Goal: Transaction & Acquisition: Purchase product/service

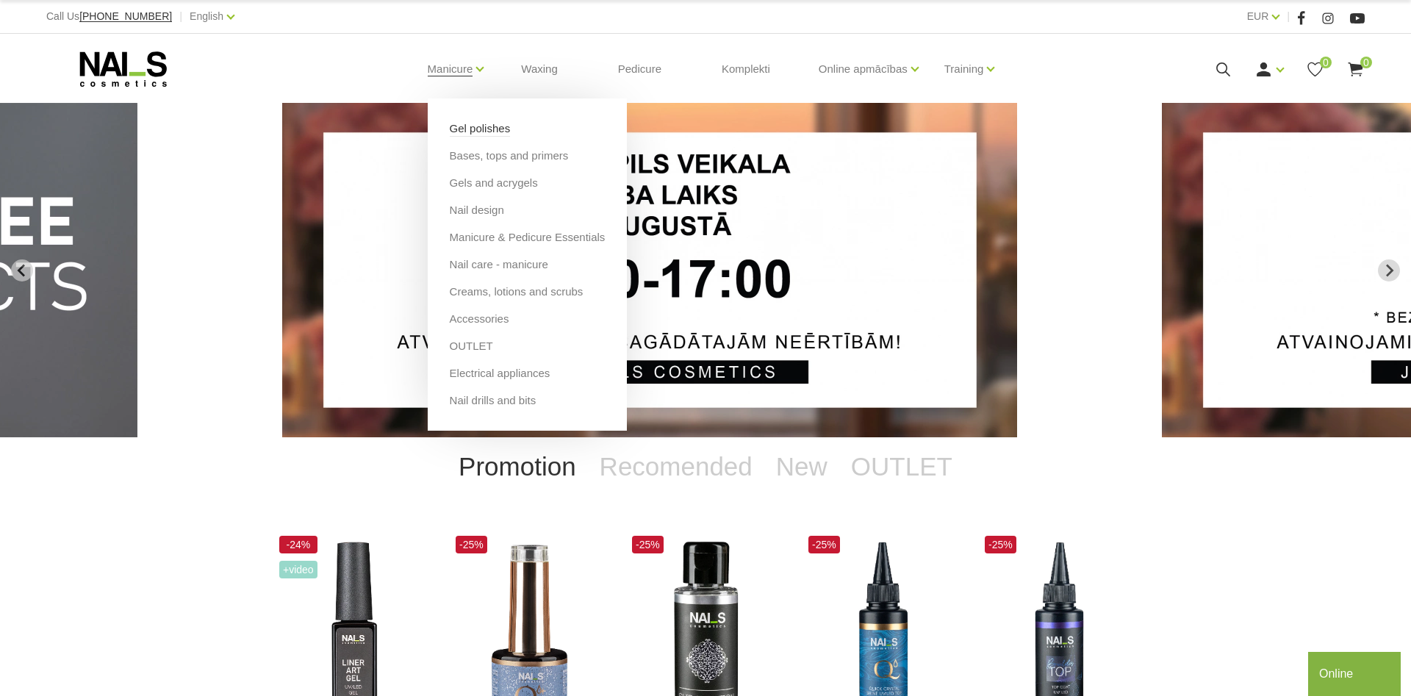
click at [478, 137] on link "Gel polishes" at bounding box center [480, 129] width 61 height 16
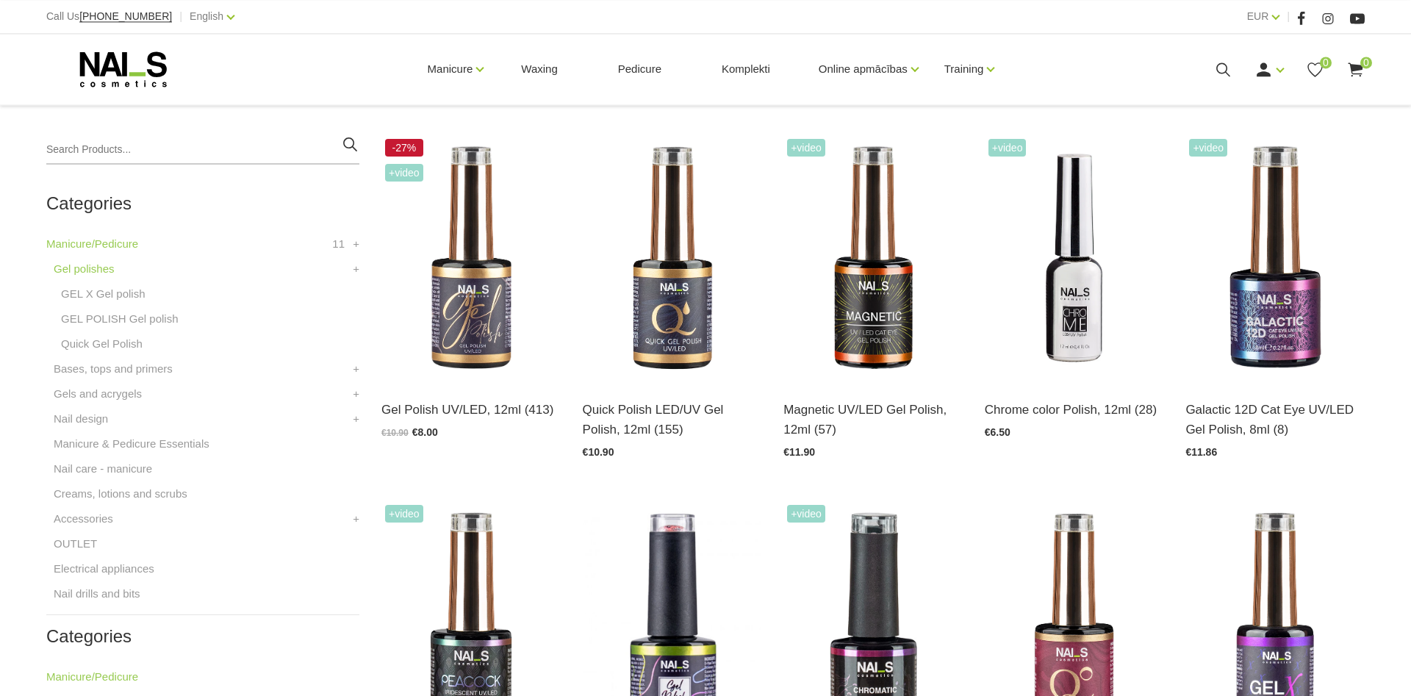
scroll to position [322, 0]
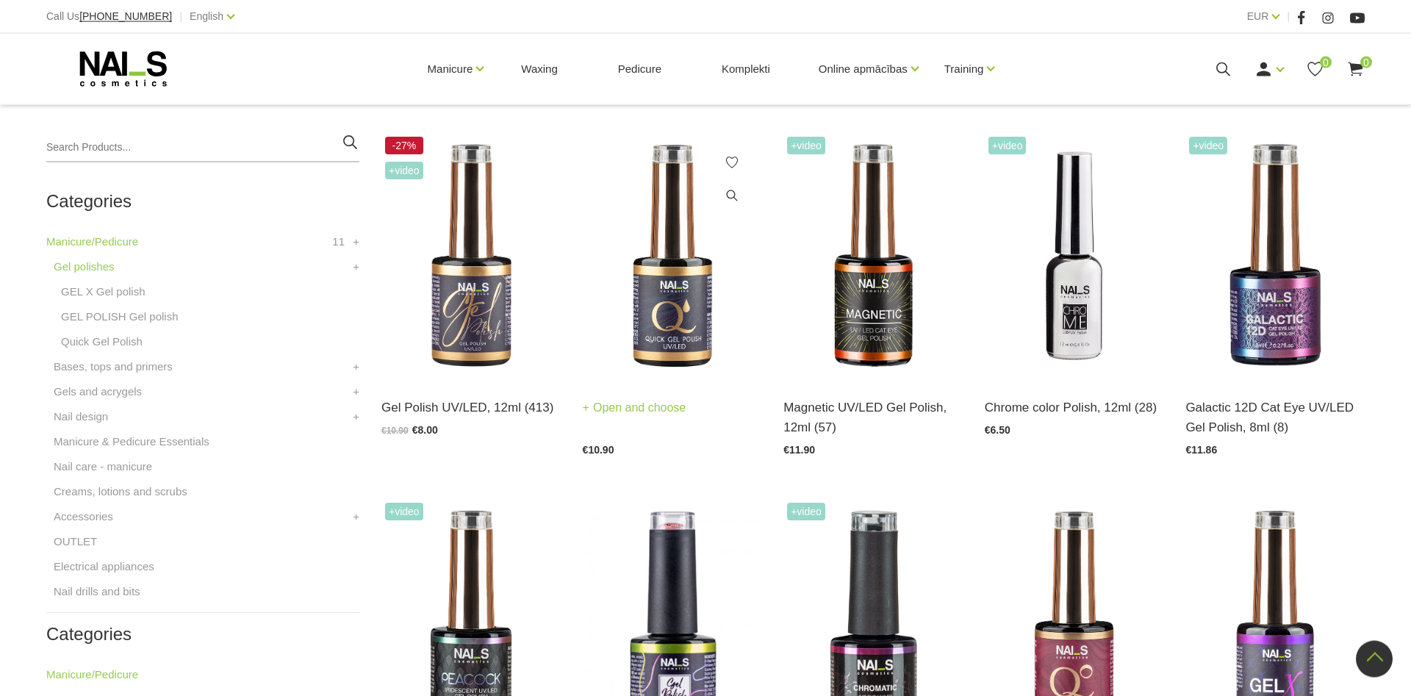
click at [675, 297] on img at bounding box center [672, 256] width 179 height 246
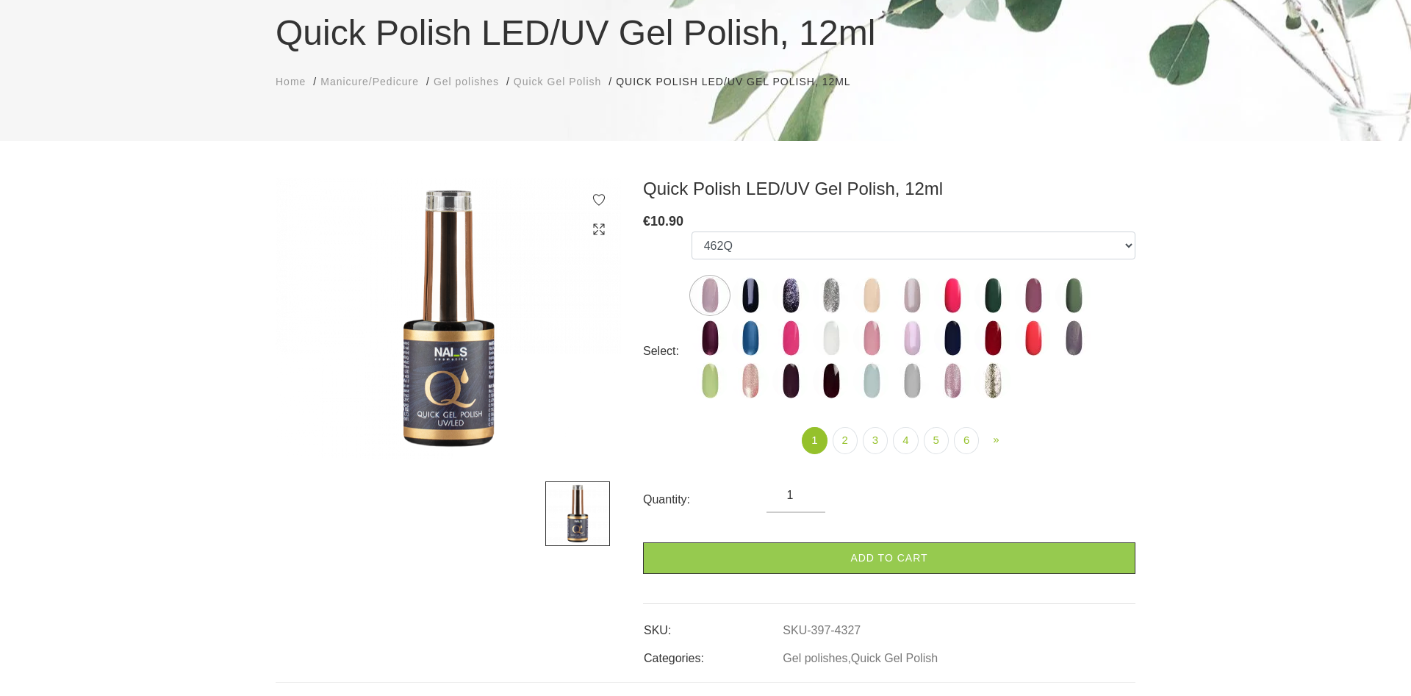
scroll to position [134, 0]
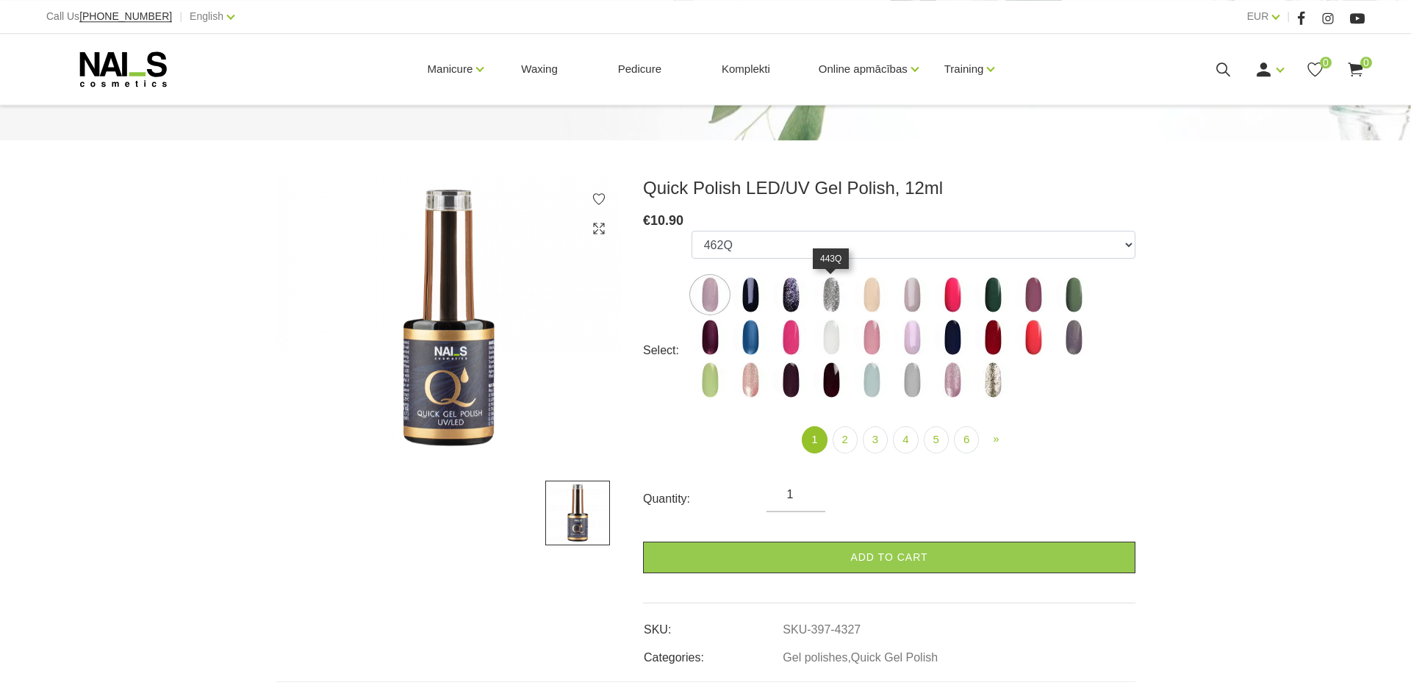
click at [831, 292] on img at bounding box center [831, 294] width 37 height 37
select select "4330"
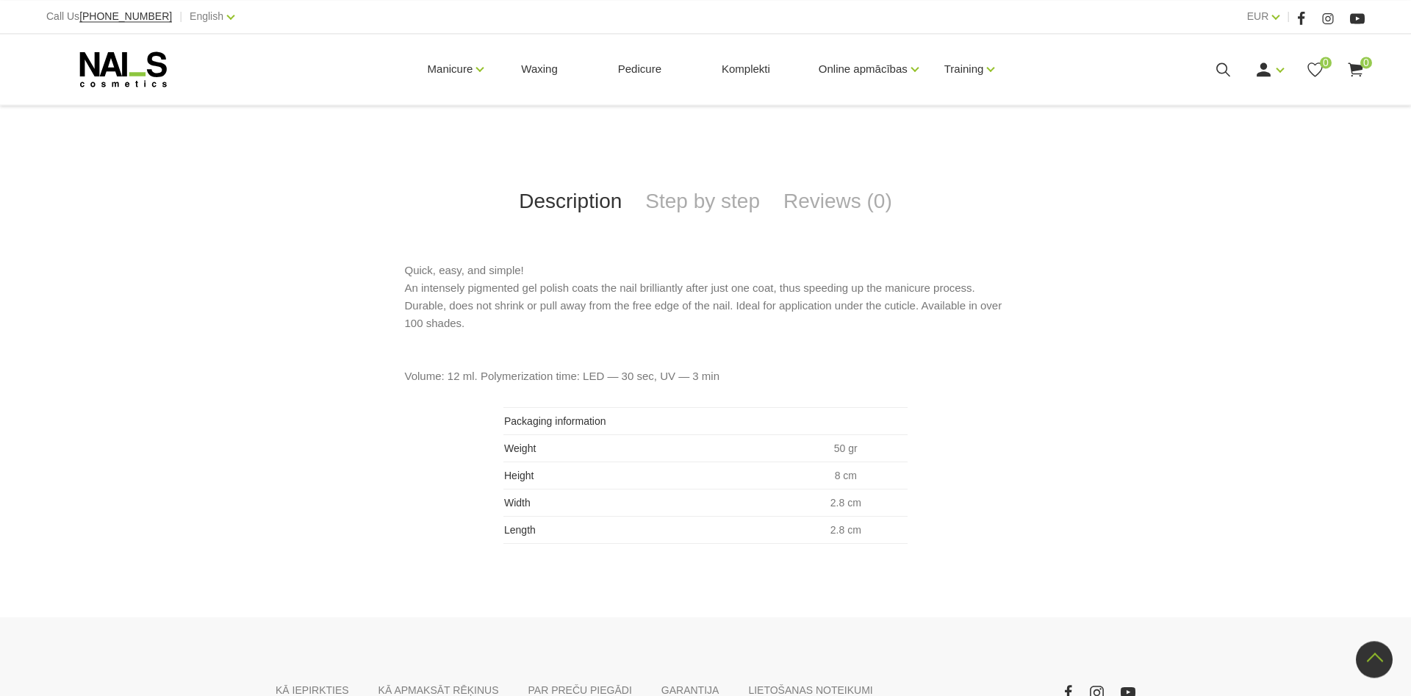
scroll to position [661, 0]
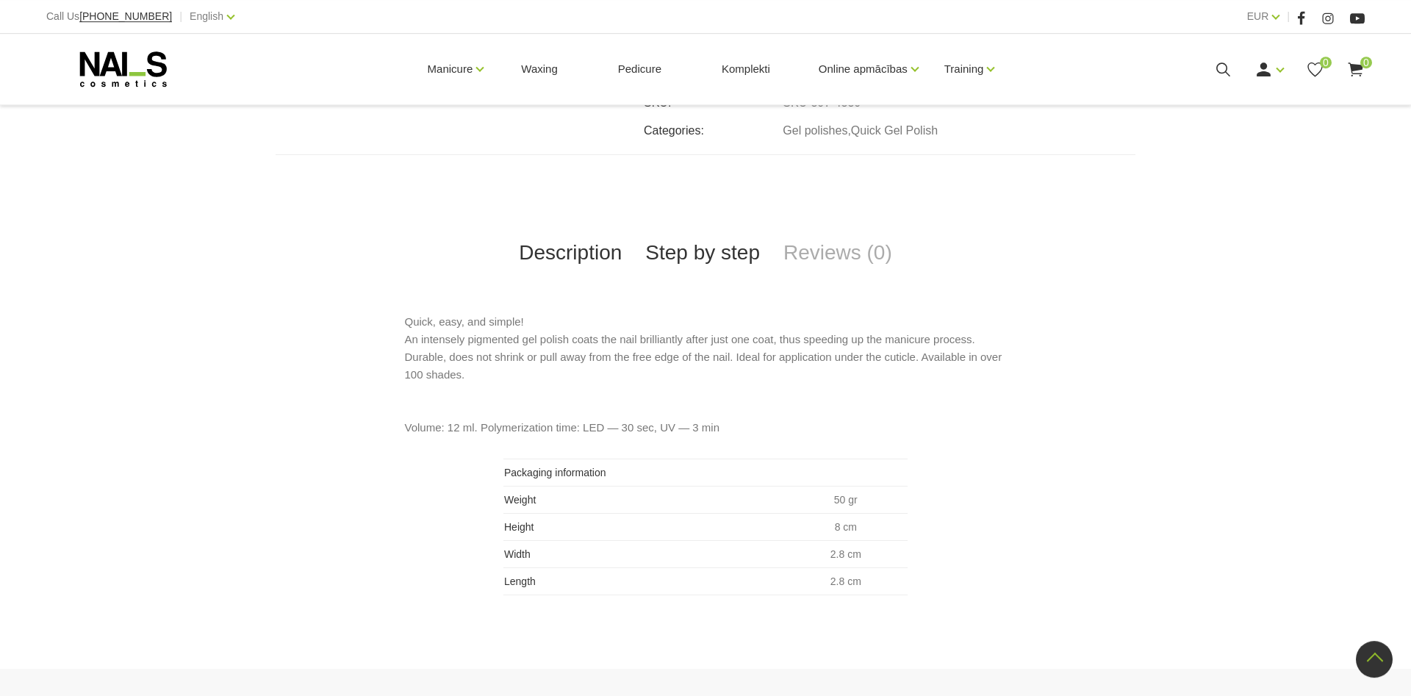
click at [710, 261] on link "Step by step" at bounding box center [703, 253] width 138 height 49
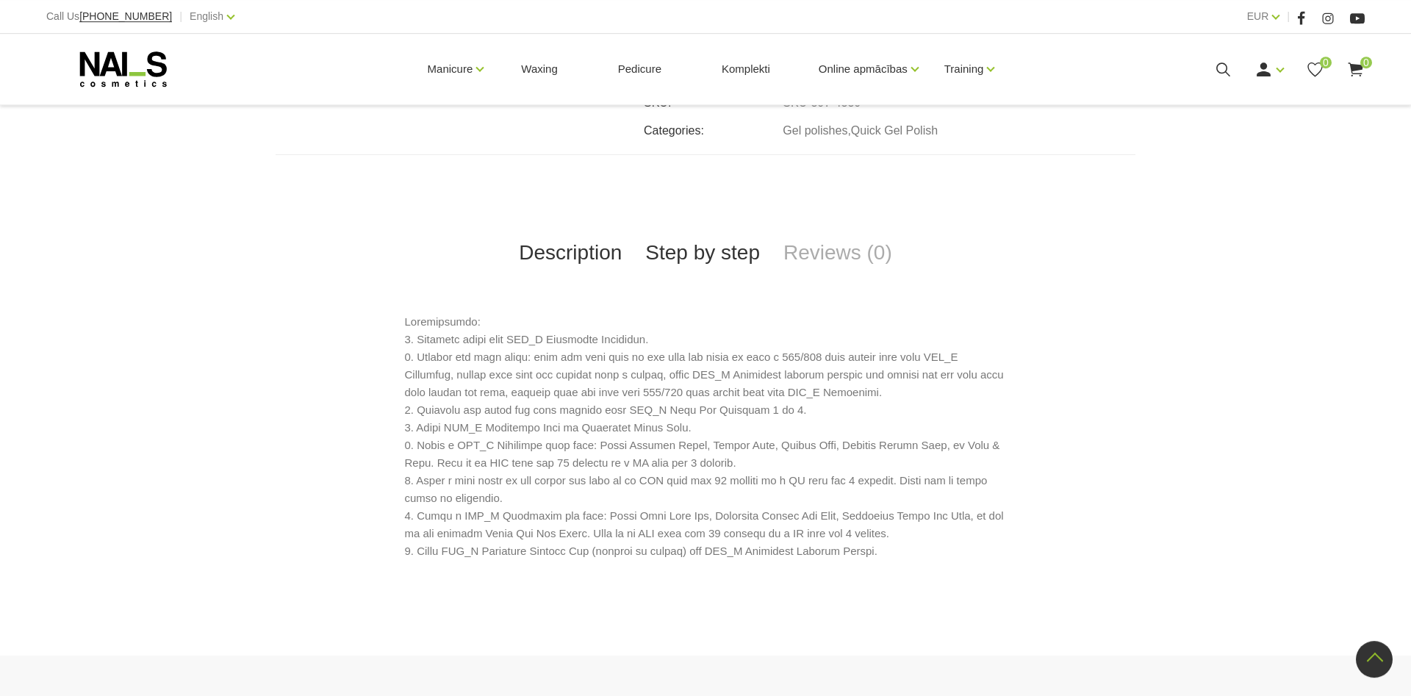
click at [585, 258] on link "Description" at bounding box center [570, 253] width 126 height 49
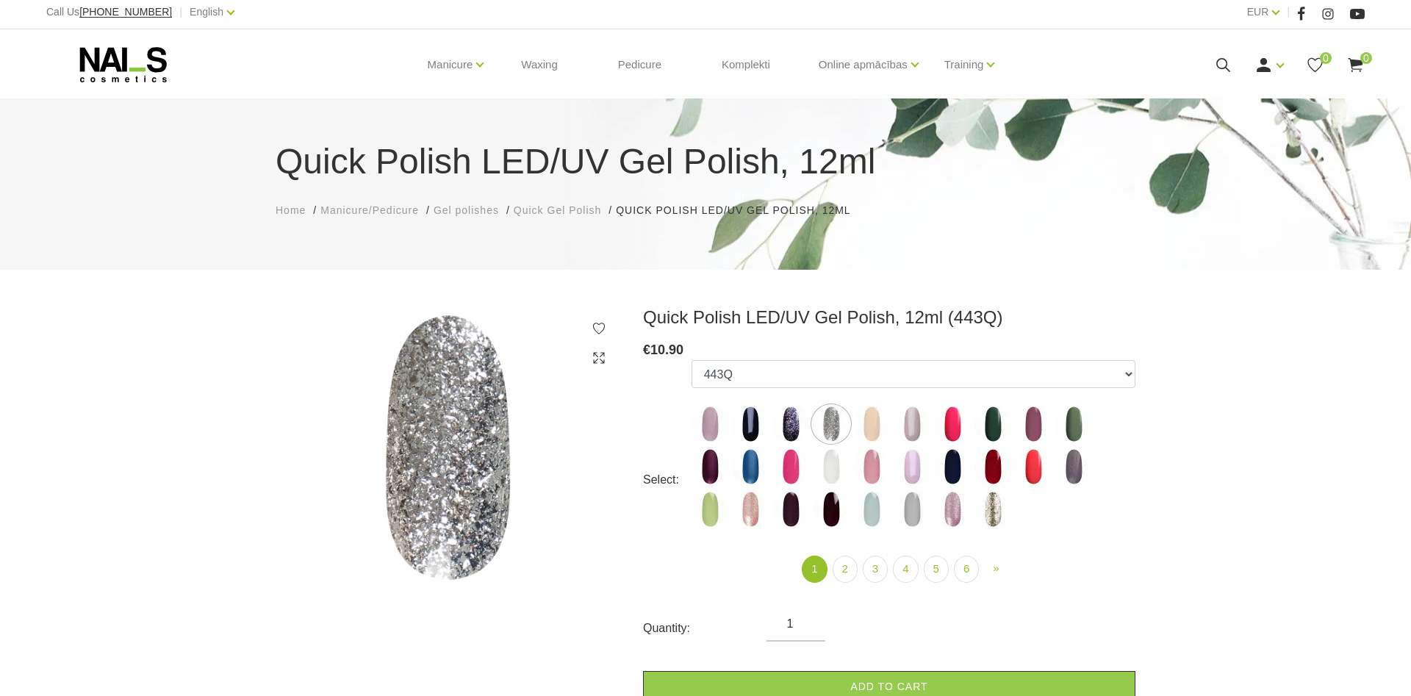
scroll to position [2, 0]
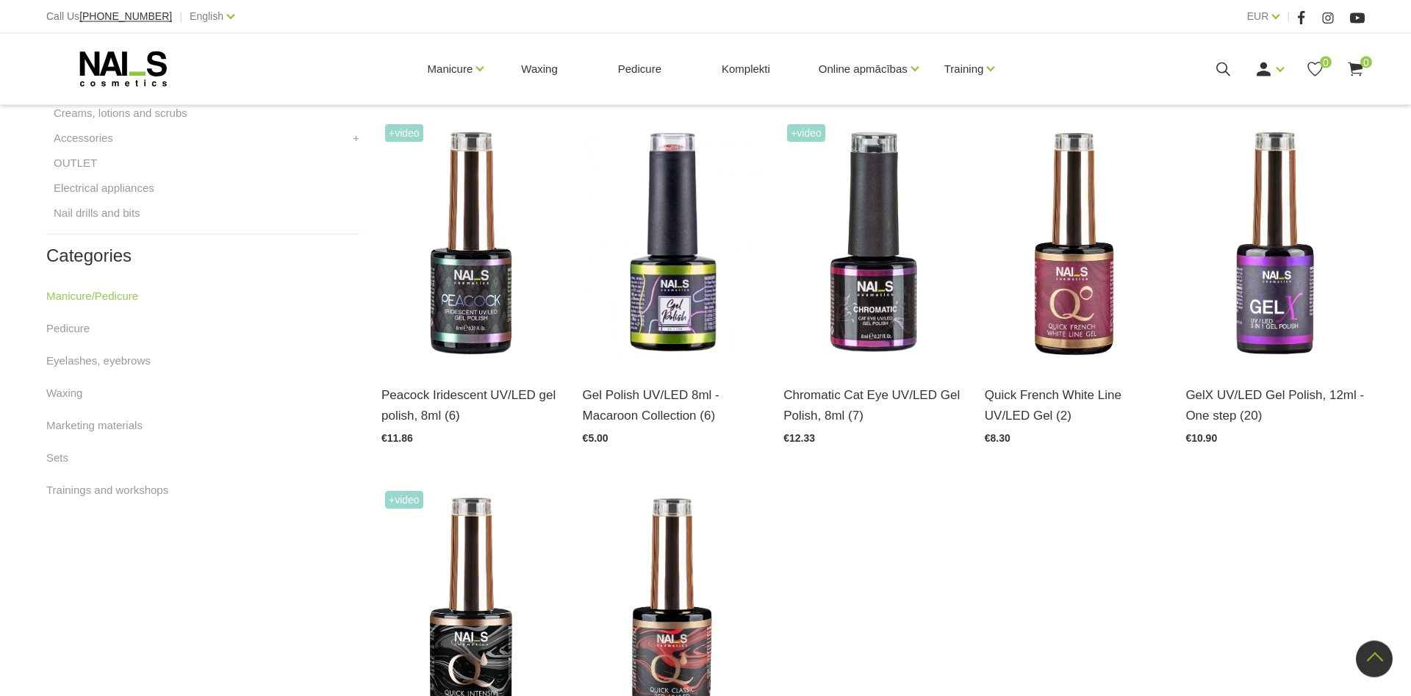
scroll to position [702, 0]
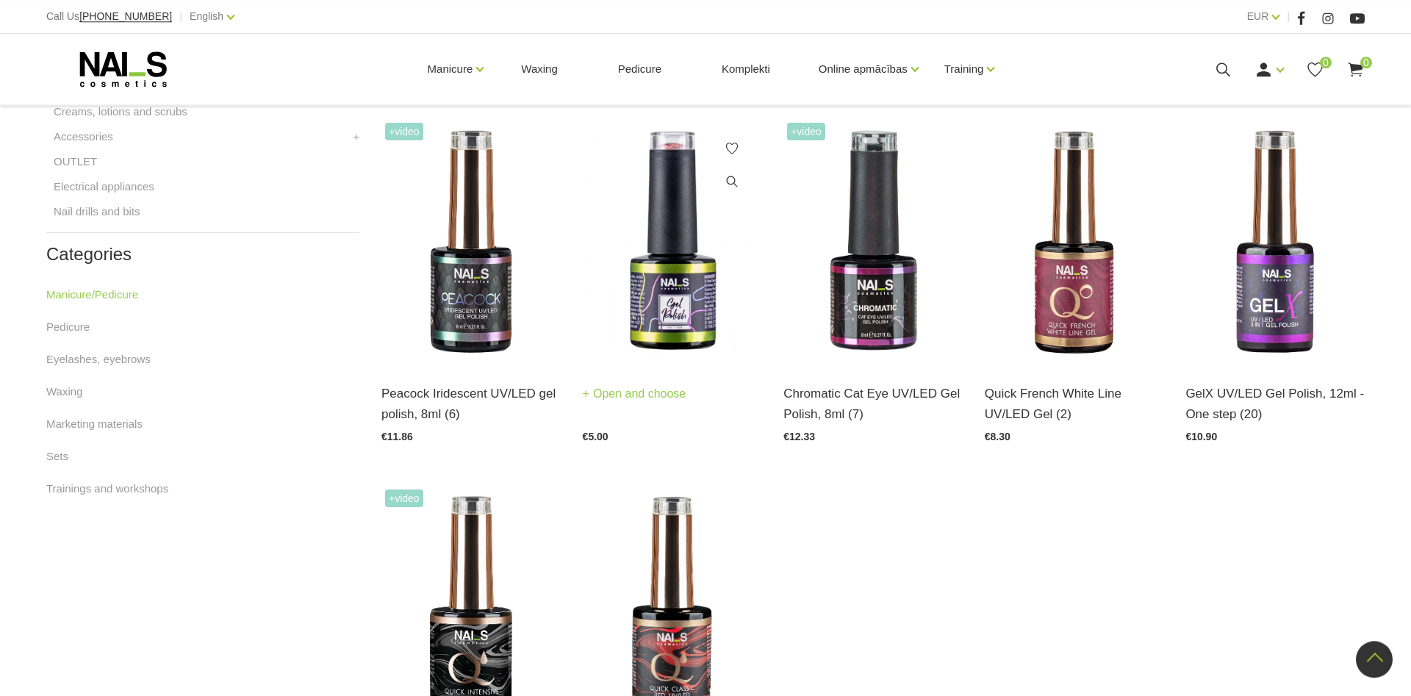
click at [698, 290] on img at bounding box center [672, 242] width 179 height 246
